Goal: Transaction & Acquisition: Book appointment/travel/reservation

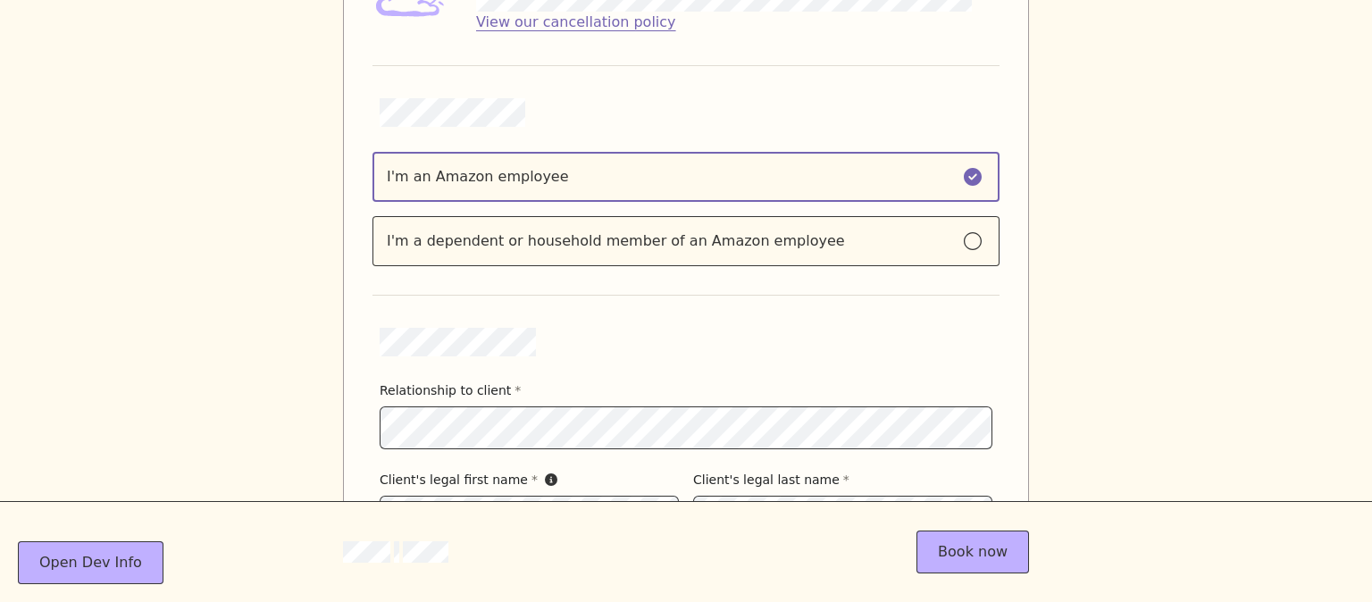
scroll to position [921, 0]
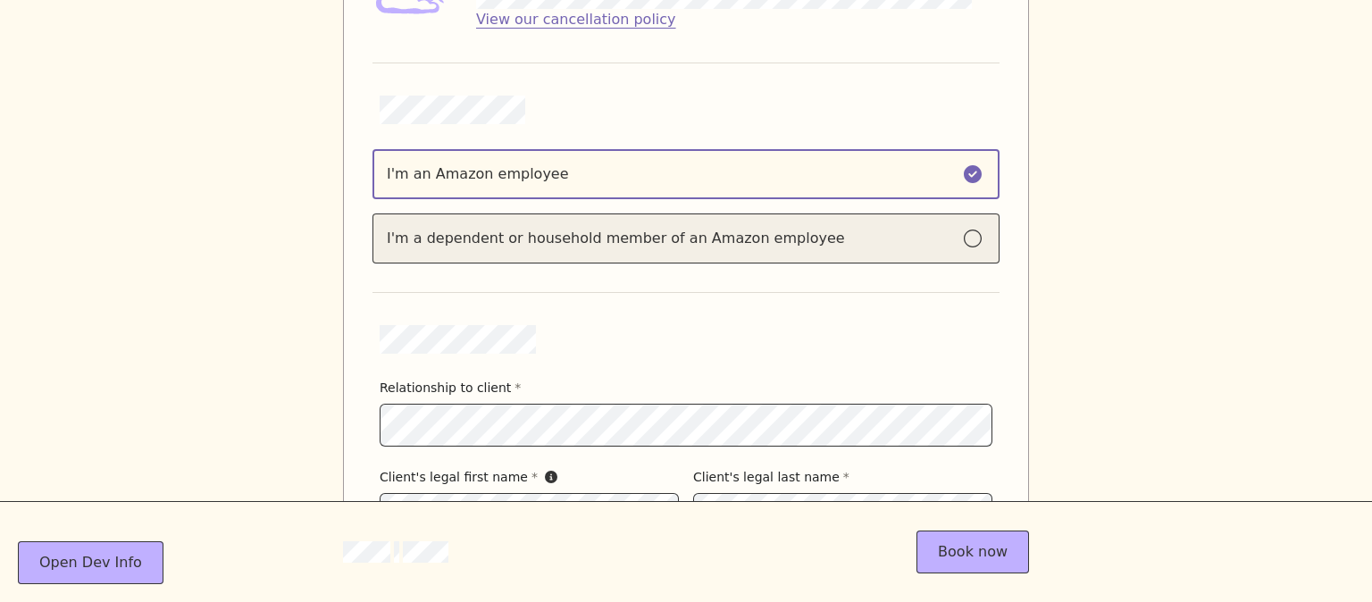
click at [559, 217] on label "I'm a dependent or household member of an Amazon employee" at bounding box center [686, 239] width 627 height 50
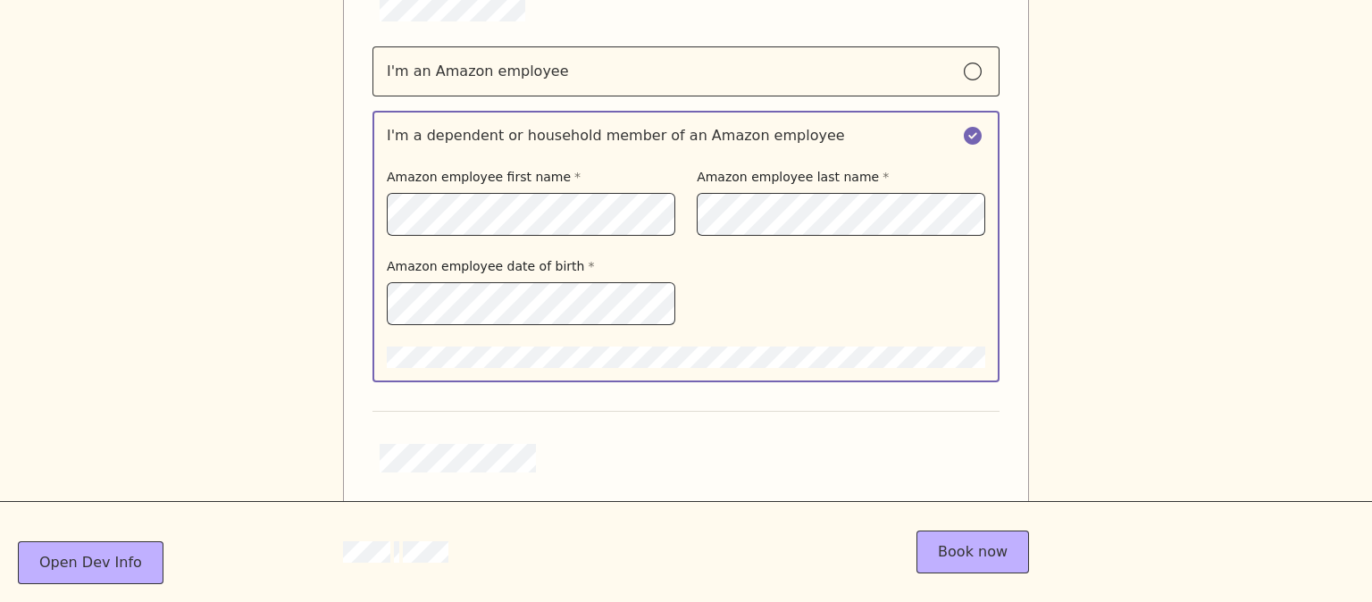
scroll to position [1022, 0]
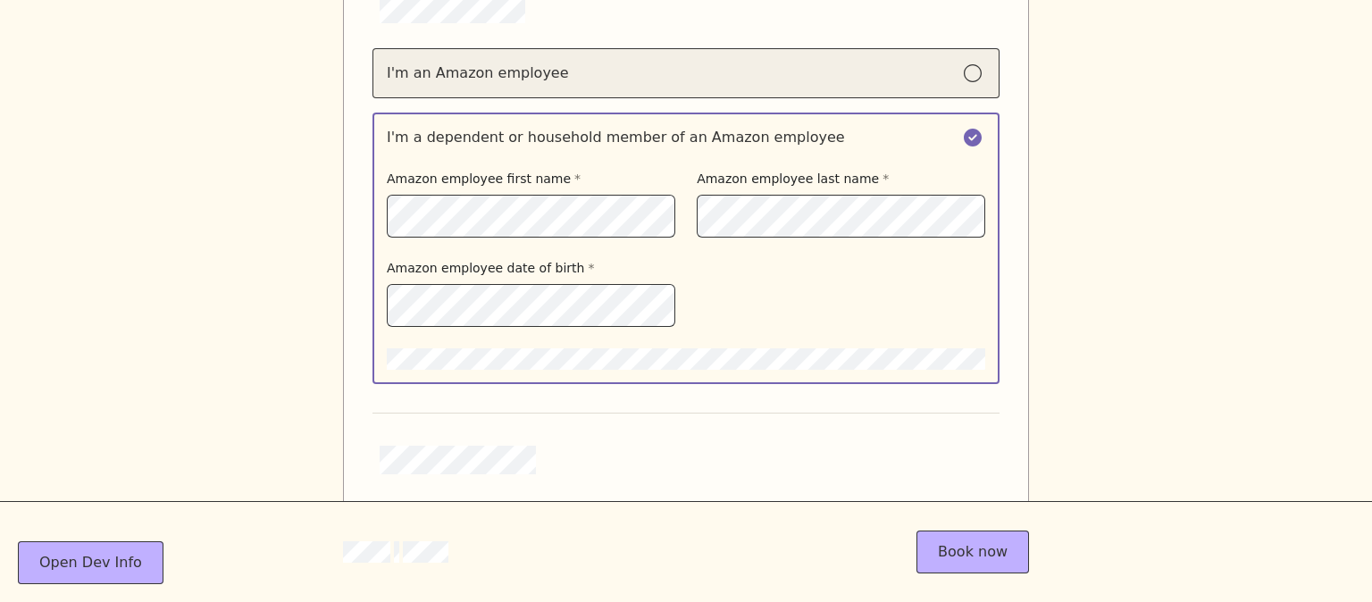
click at [567, 80] on div "I'm an Amazon employee" at bounding box center [686, 73] width 599 height 21
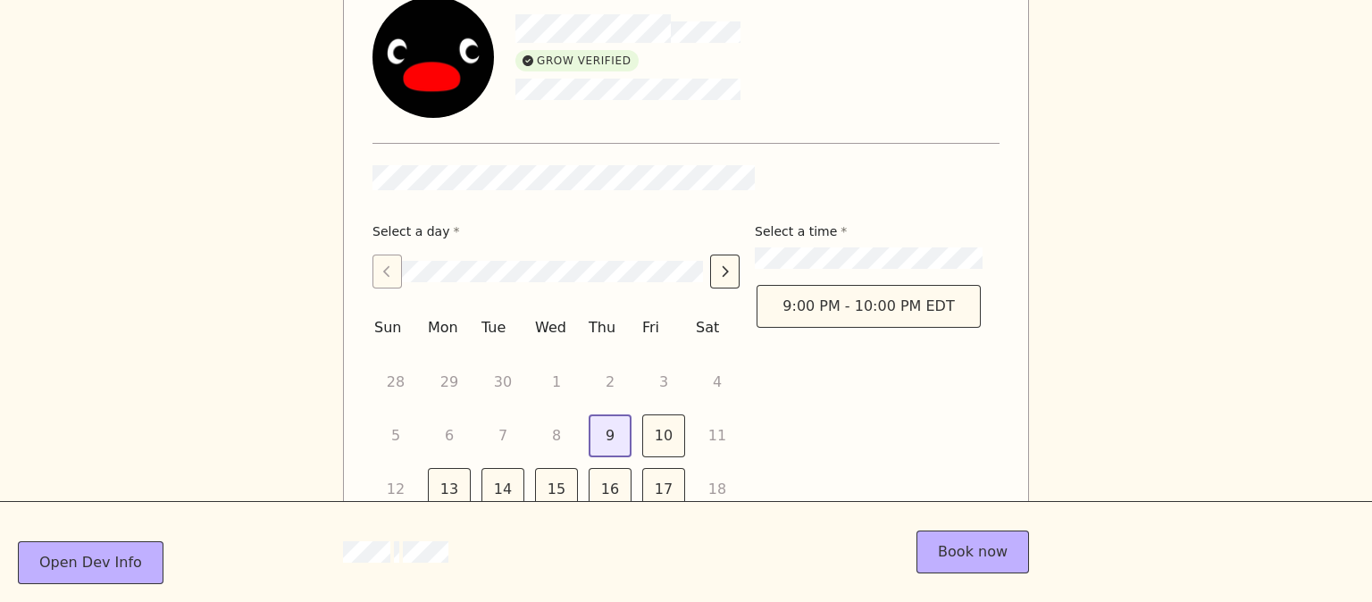
scroll to position [68, 0]
